Goal: Register for event/course

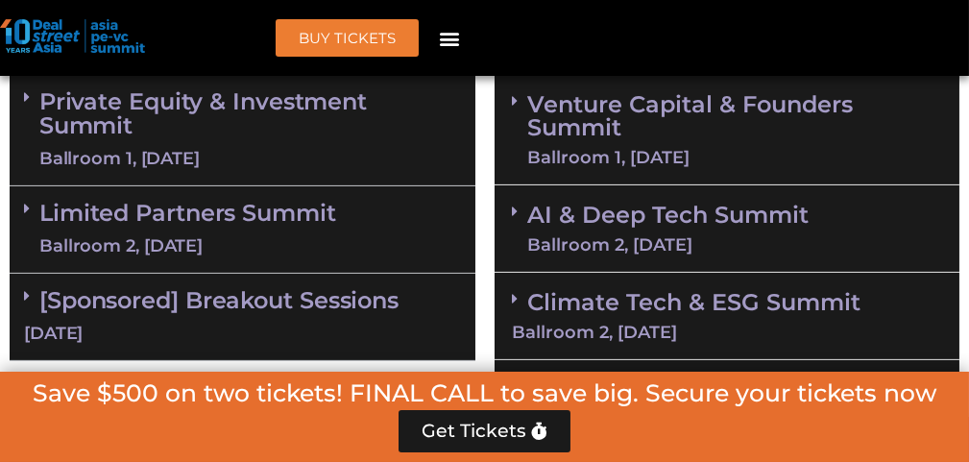
scroll to position [1321, 0]
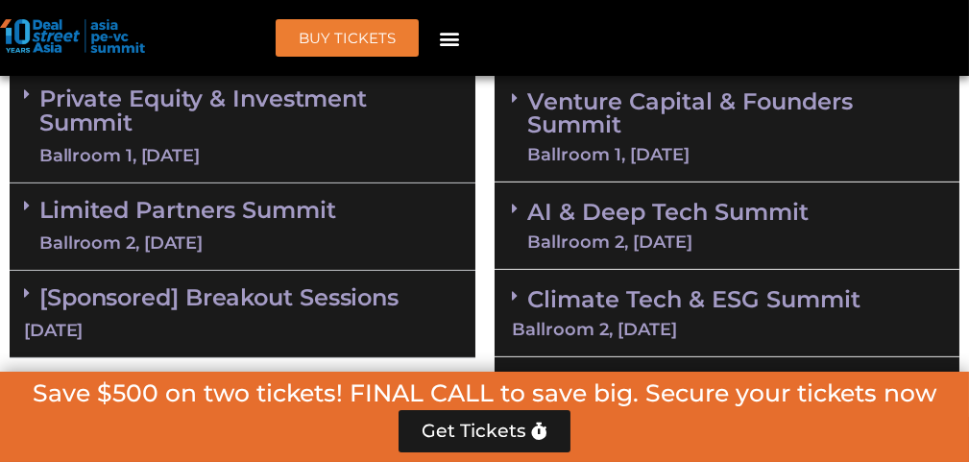
click at [239, 210] on link "Limited Partners Summit Ballroom 2, 10 Sept" at bounding box center [187, 227] width 297 height 58
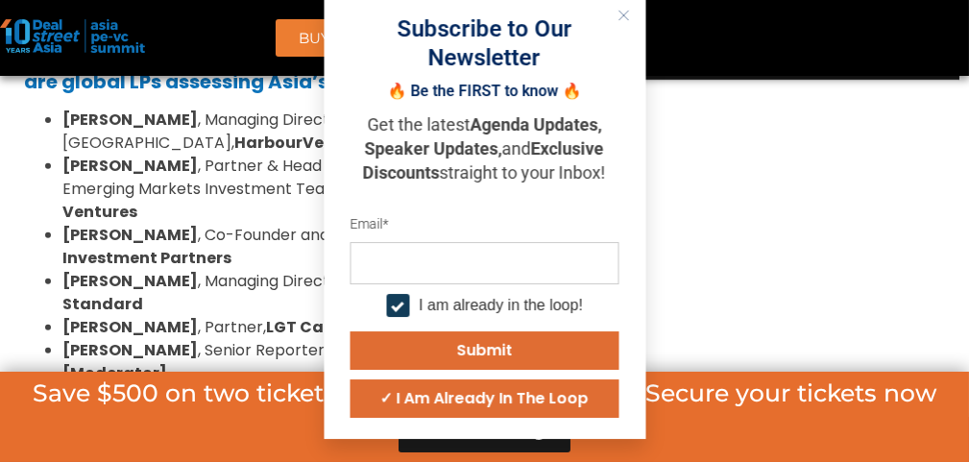
scroll to position [1682, 0]
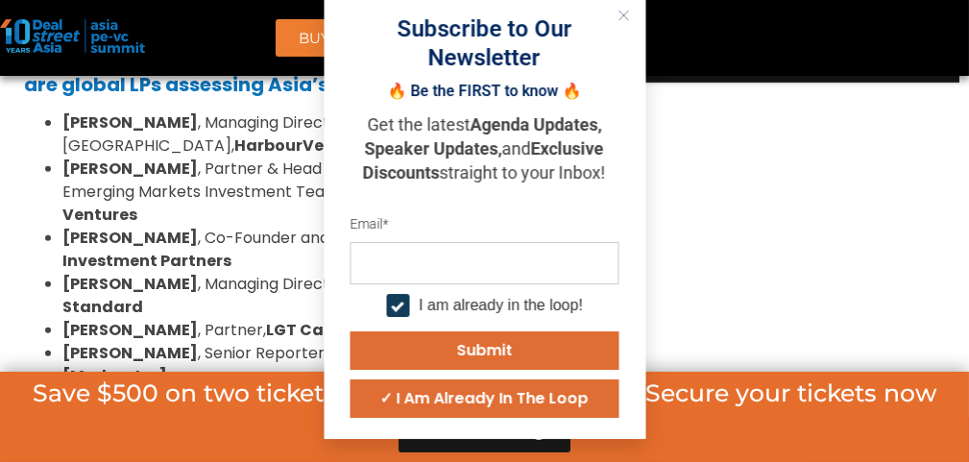
click at [619, 418] on button "✓ I am already in the loop" at bounding box center [484, 398] width 269 height 38
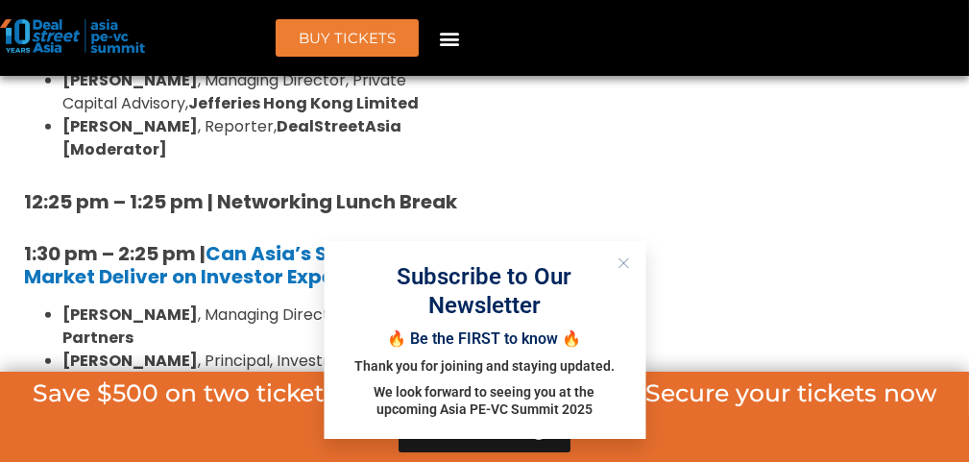
scroll to position [2253, 0]
click at [626, 299] on div "Subscribe to Our Newsletter 🔥 Be the FIRST to know 🔥 Thank you for joining and …" at bounding box center [484, 340] width 283 height 157
click at [626, 419] on div "Subscribe to Our Newsletter 🔥 Be the FIRST to know 🔥 Thank you for joining and …" at bounding box center [484, 340] width 283 height 157
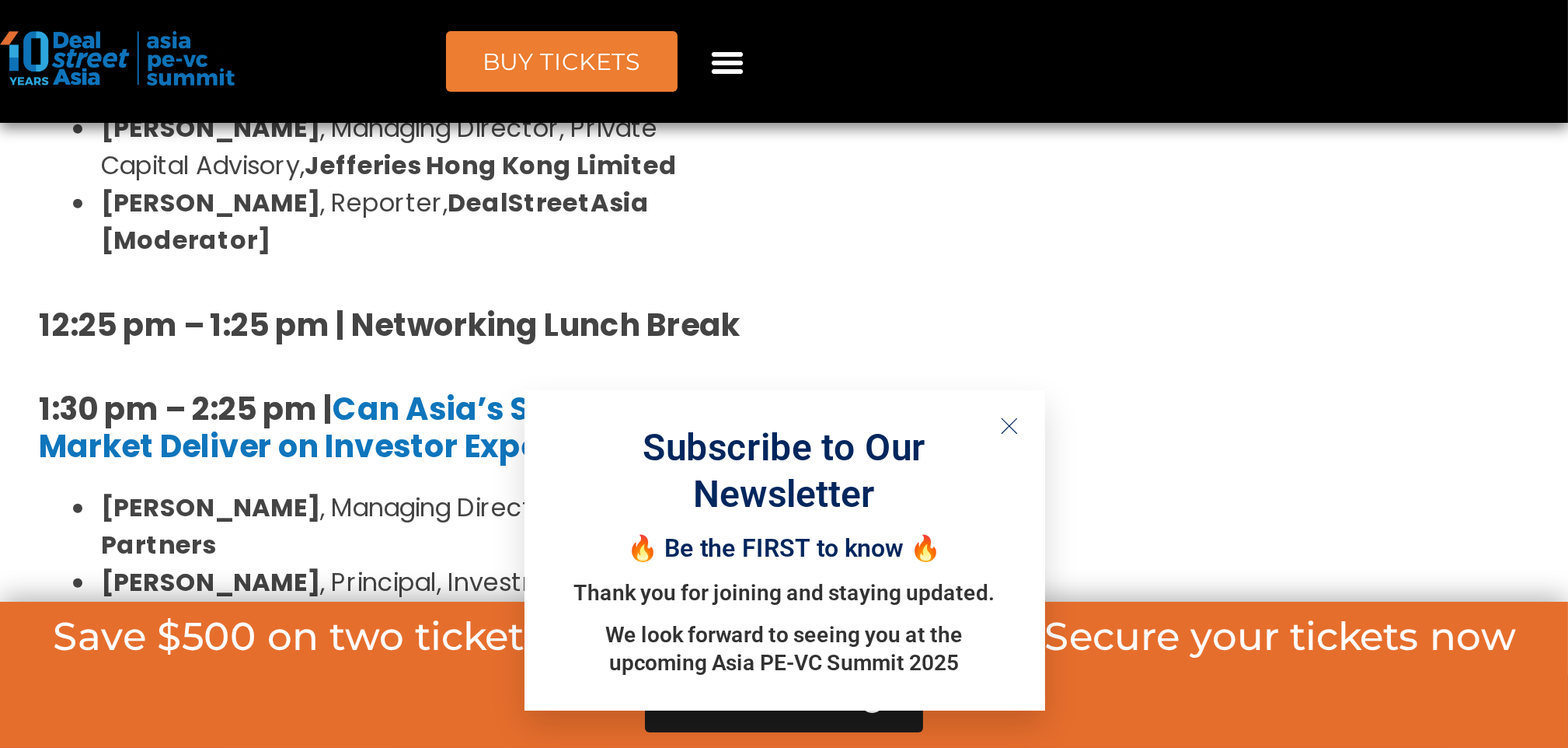
scroll to position [1823, 0]
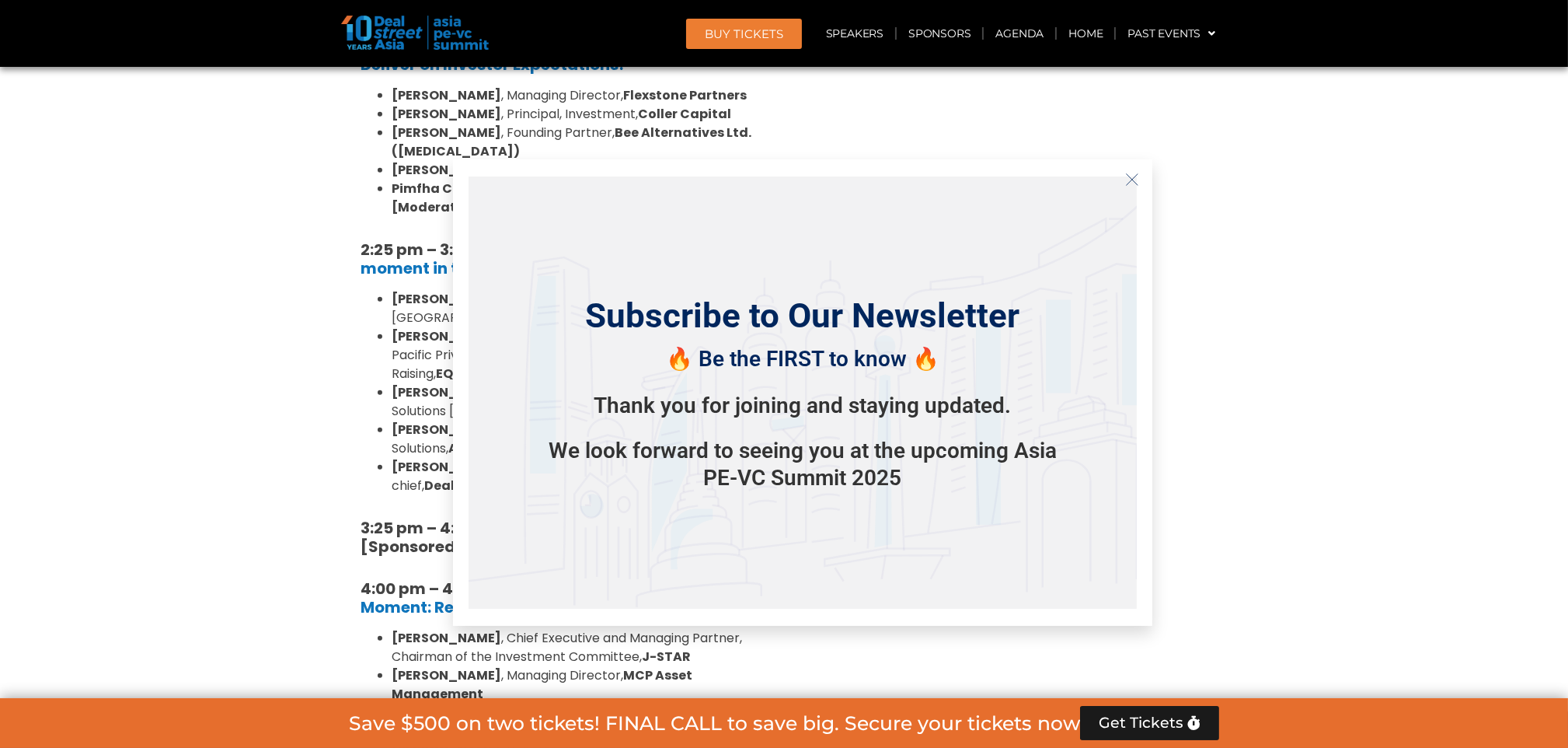
drag, startPoint x: 713, startPoint y: 8, endPoint x: 144, endPoint y: 516, distance: 762.8
click at [144, 373] on section "Private Equity & Investment Summit Ballroom 1, 10 Sept 8:00 am – 9:00 am | Regi…" at bounding box center [784, 206] width 1568 height 1989
click at [783, 184] on icon "Close" at bounding box center [1131, 179] width 14 height 14
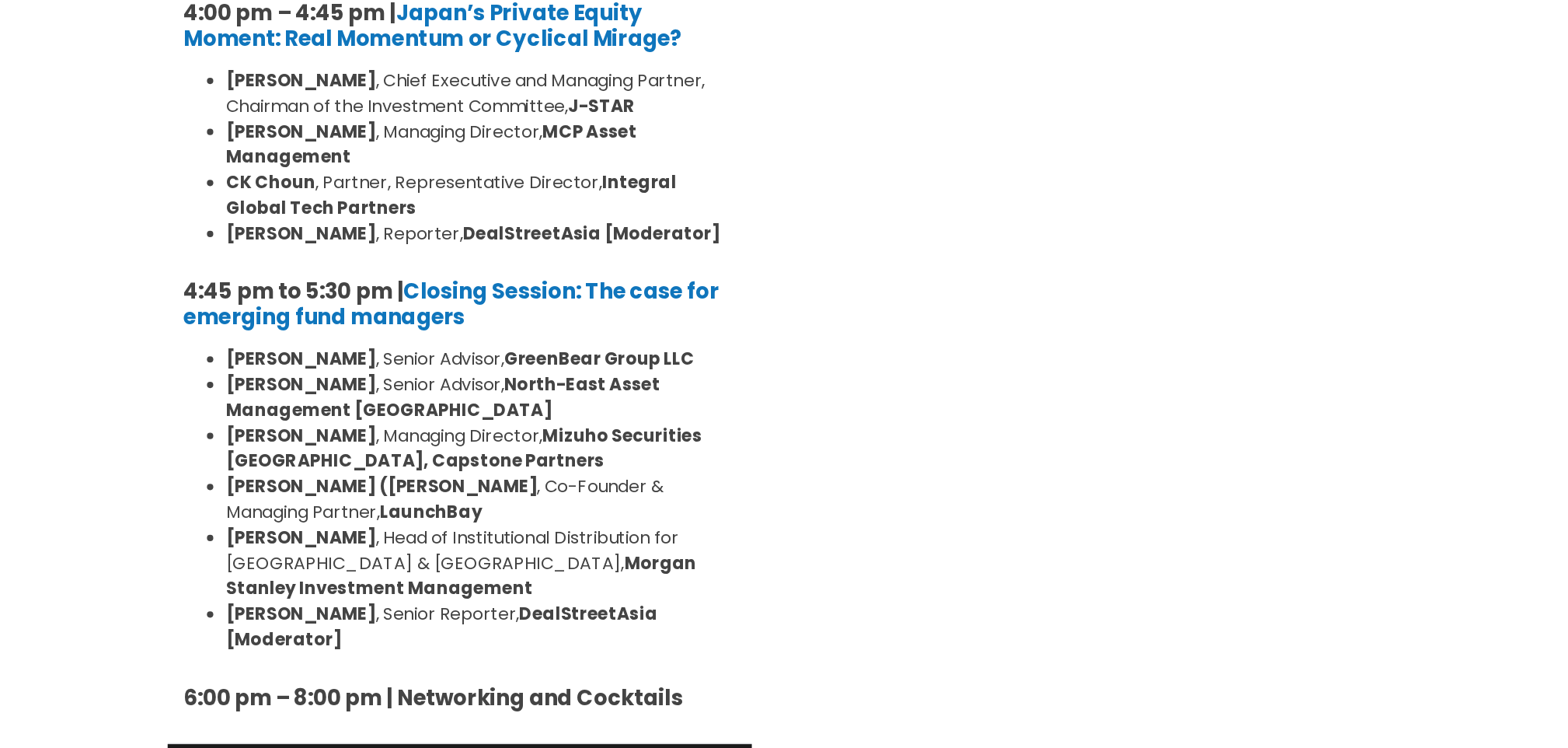
scroll to position [2302, 0]
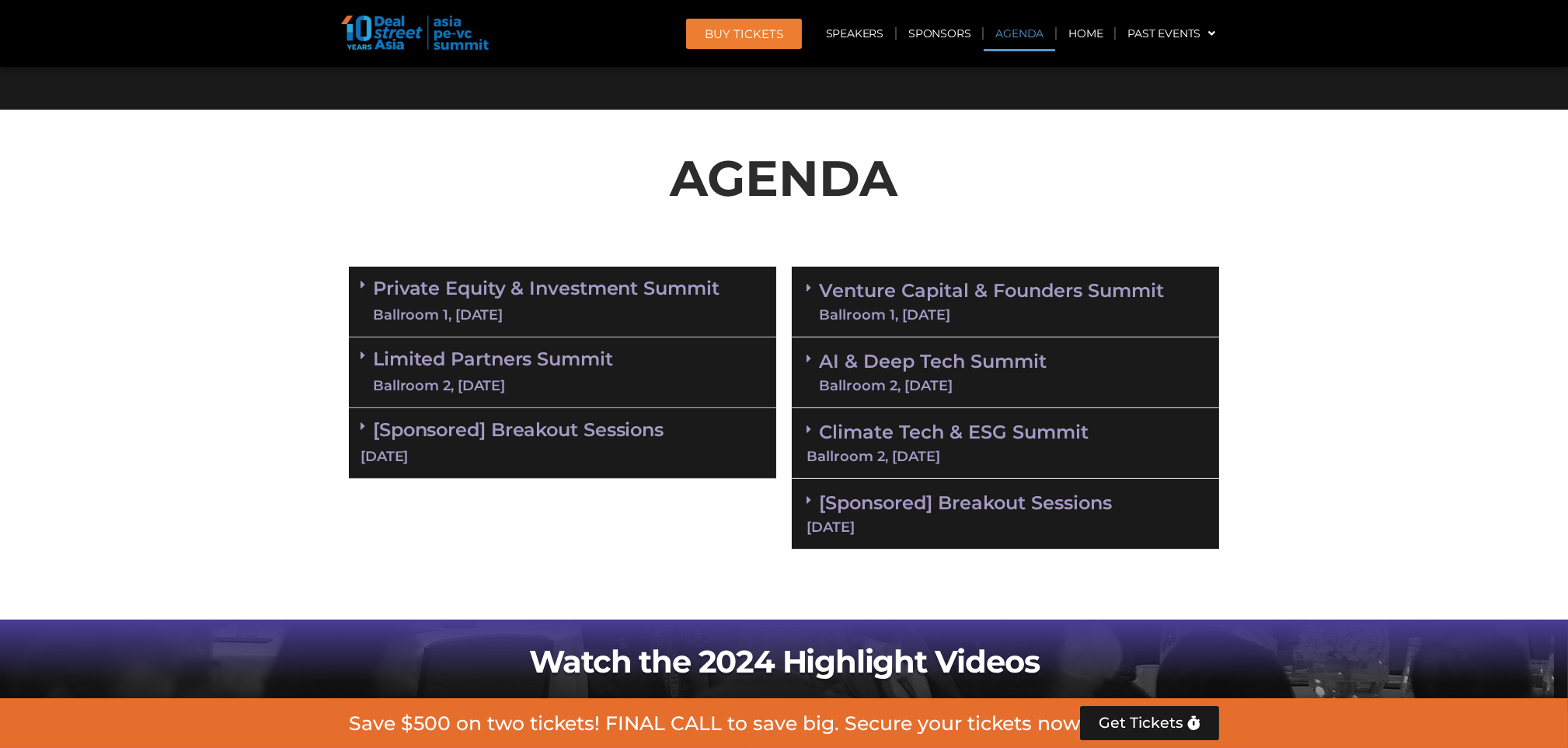
scroll to position [836, 0]
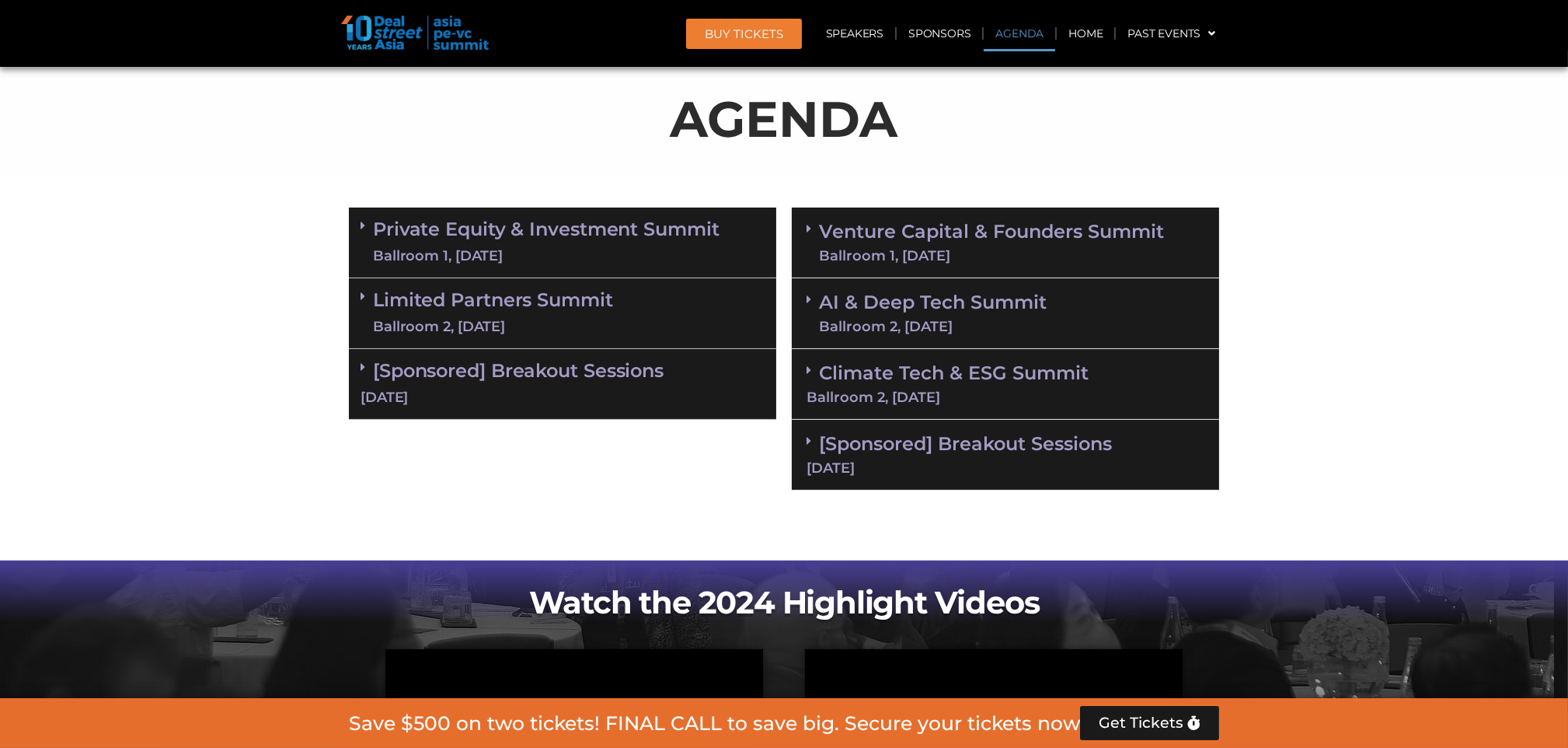
click at [629, 249] on div "Ballroom 1, [DATE]" at bounding box center [546, 256] width 346 height 19
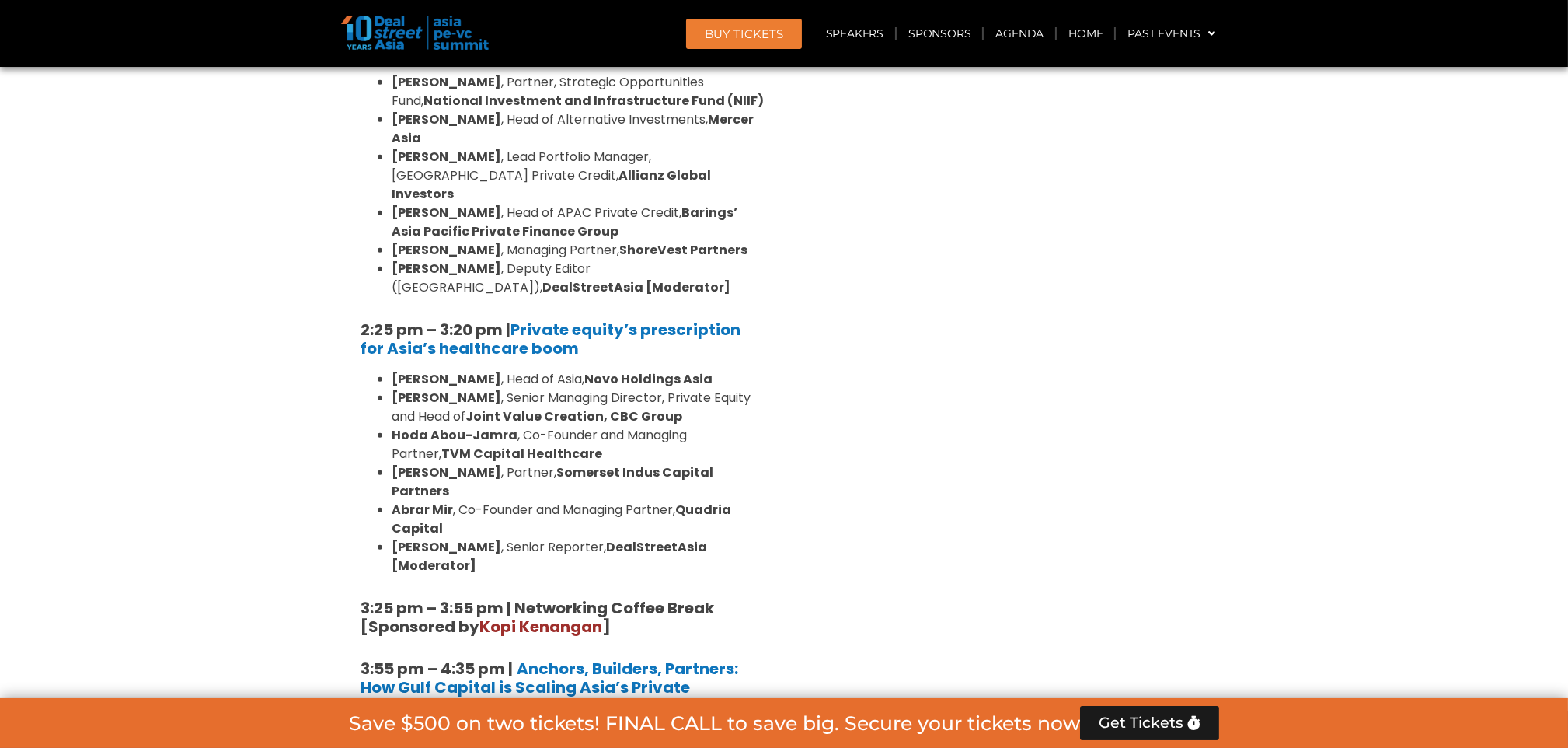
scroll to position [2203, 0]
